Goal: Find specific page/section: Find specific page/section

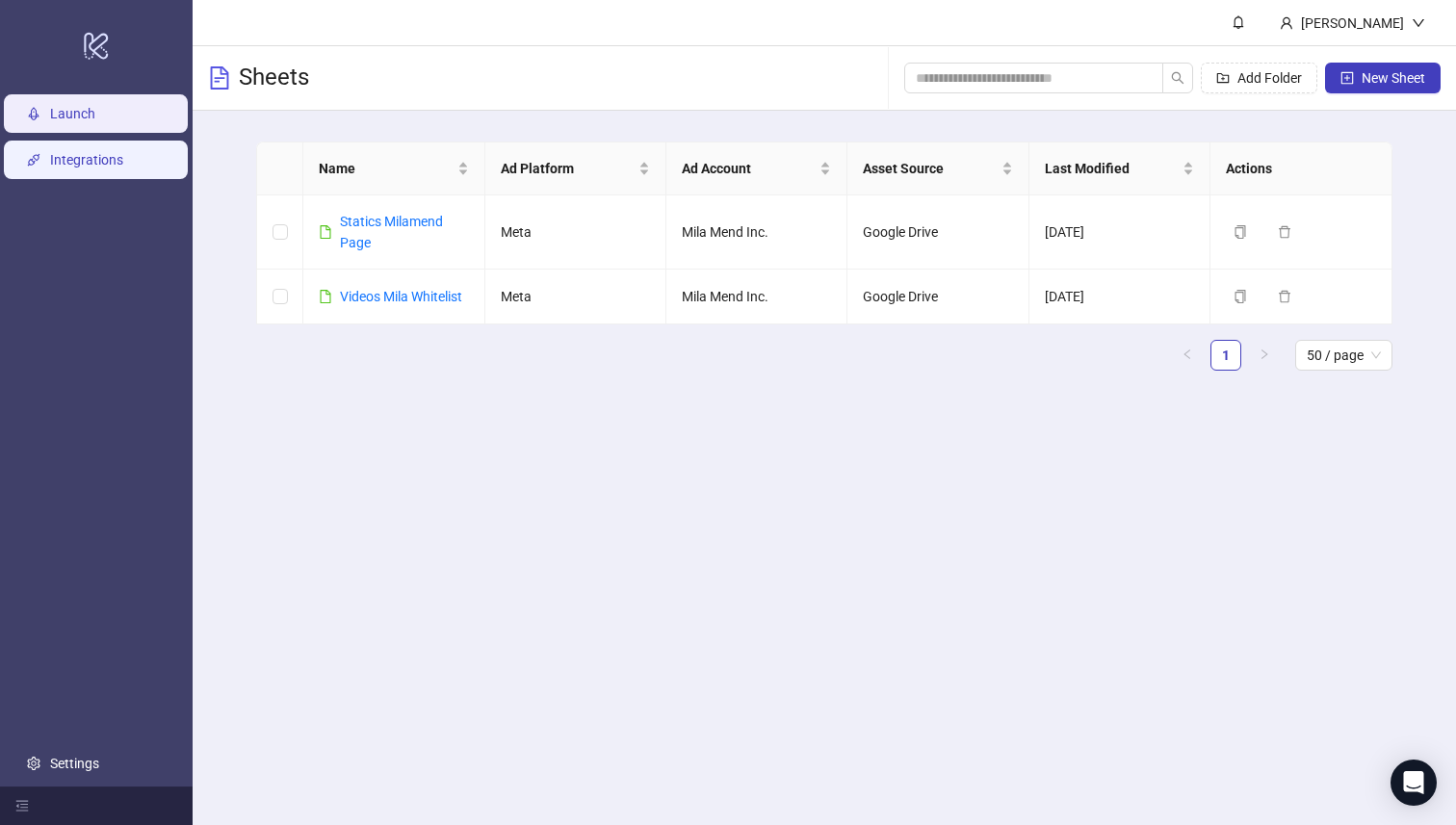
click at [120, 164] on link "Integrations" at bounding box center [87, 161] width 73 height 16
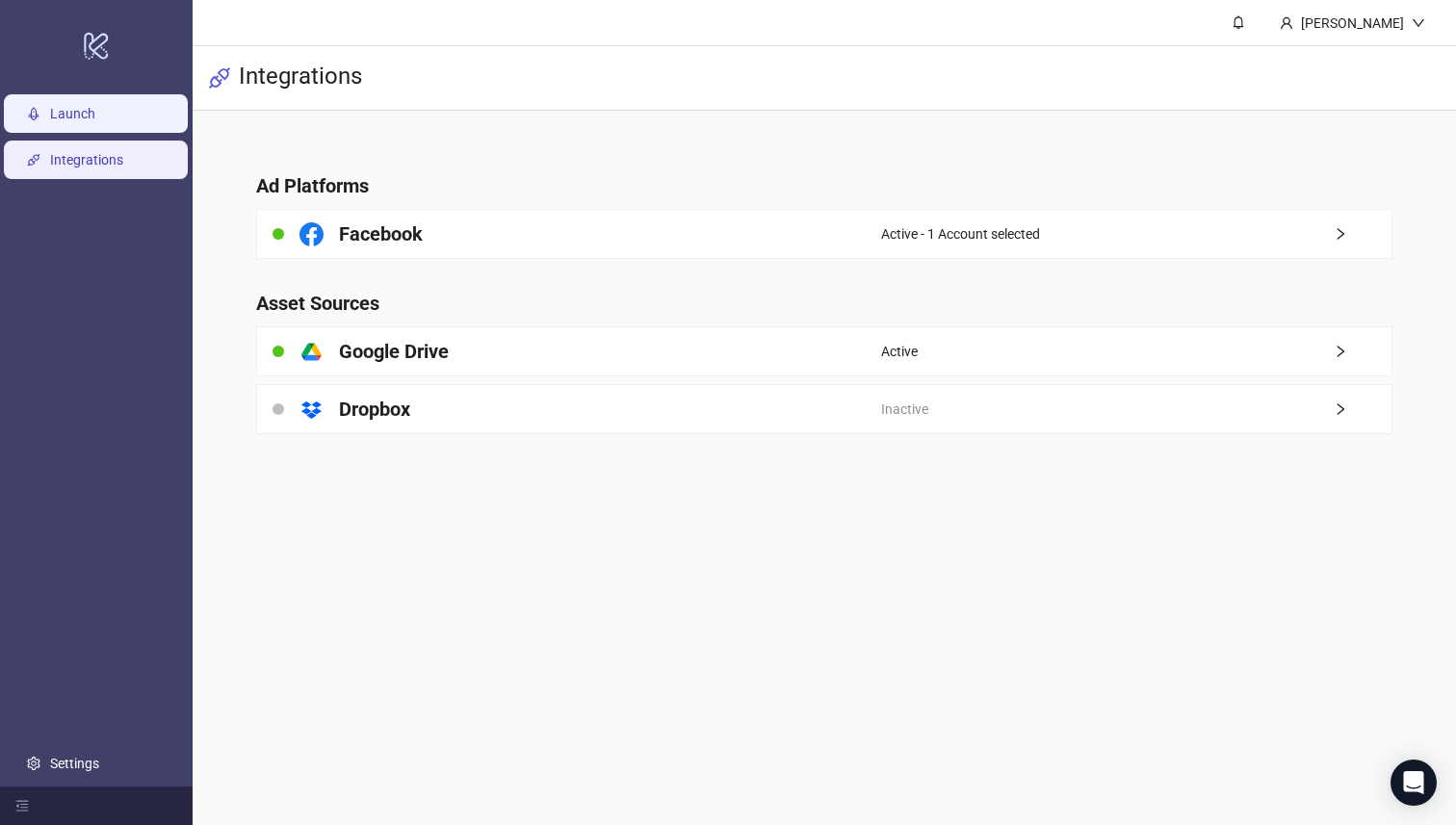
click at [95, 123] on link "Launch" at bounding box center [73, 115] width 46 height 16
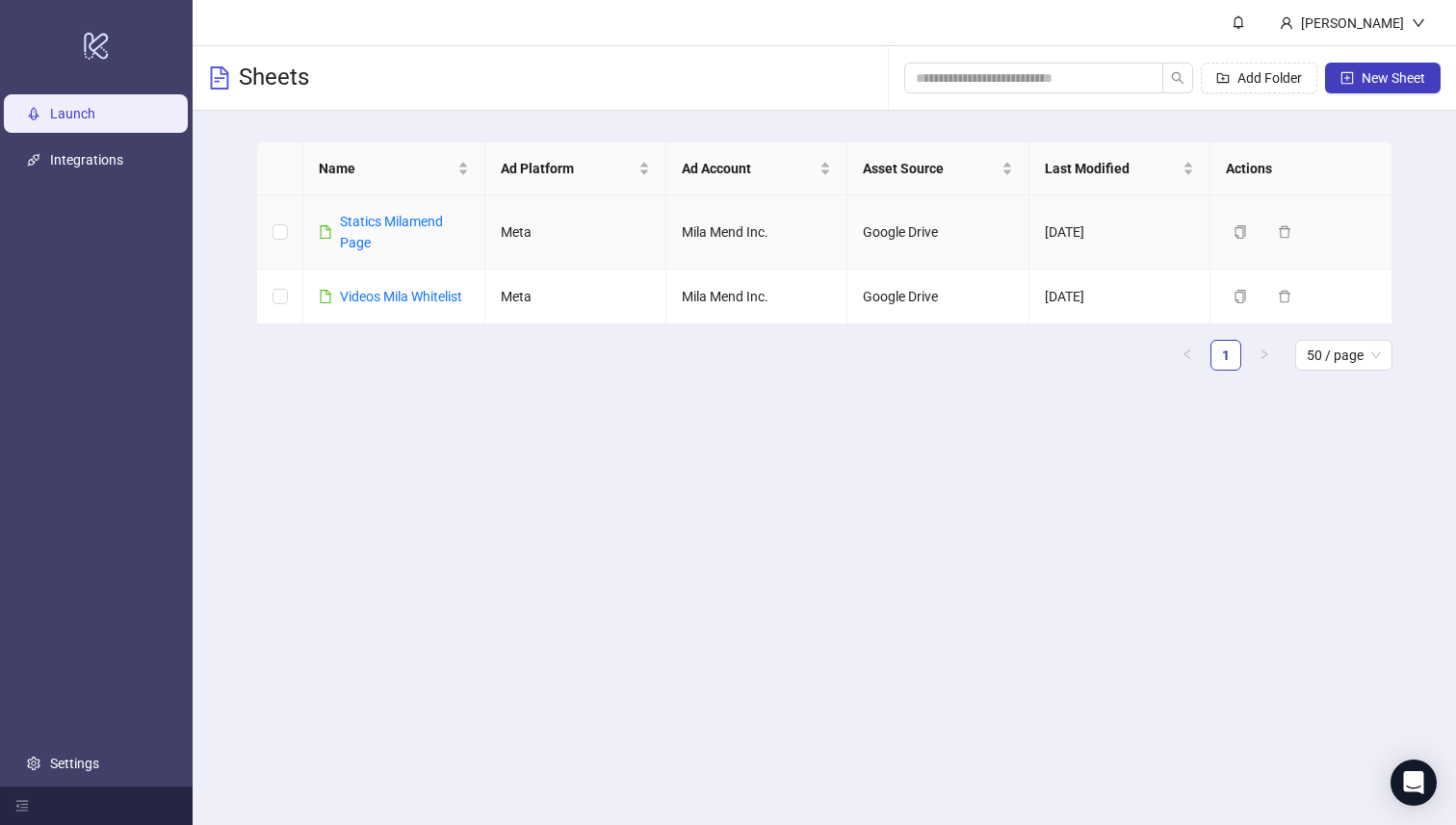
click at [379, 241] on div "Statics Milamend Page" at bounding box center [405, 231] width 129 height 43
click at [355, 223] on link "Statics Milamend Page" at bounding box center [392, 231] width 103 height 37
